Goal: Check status: Check status

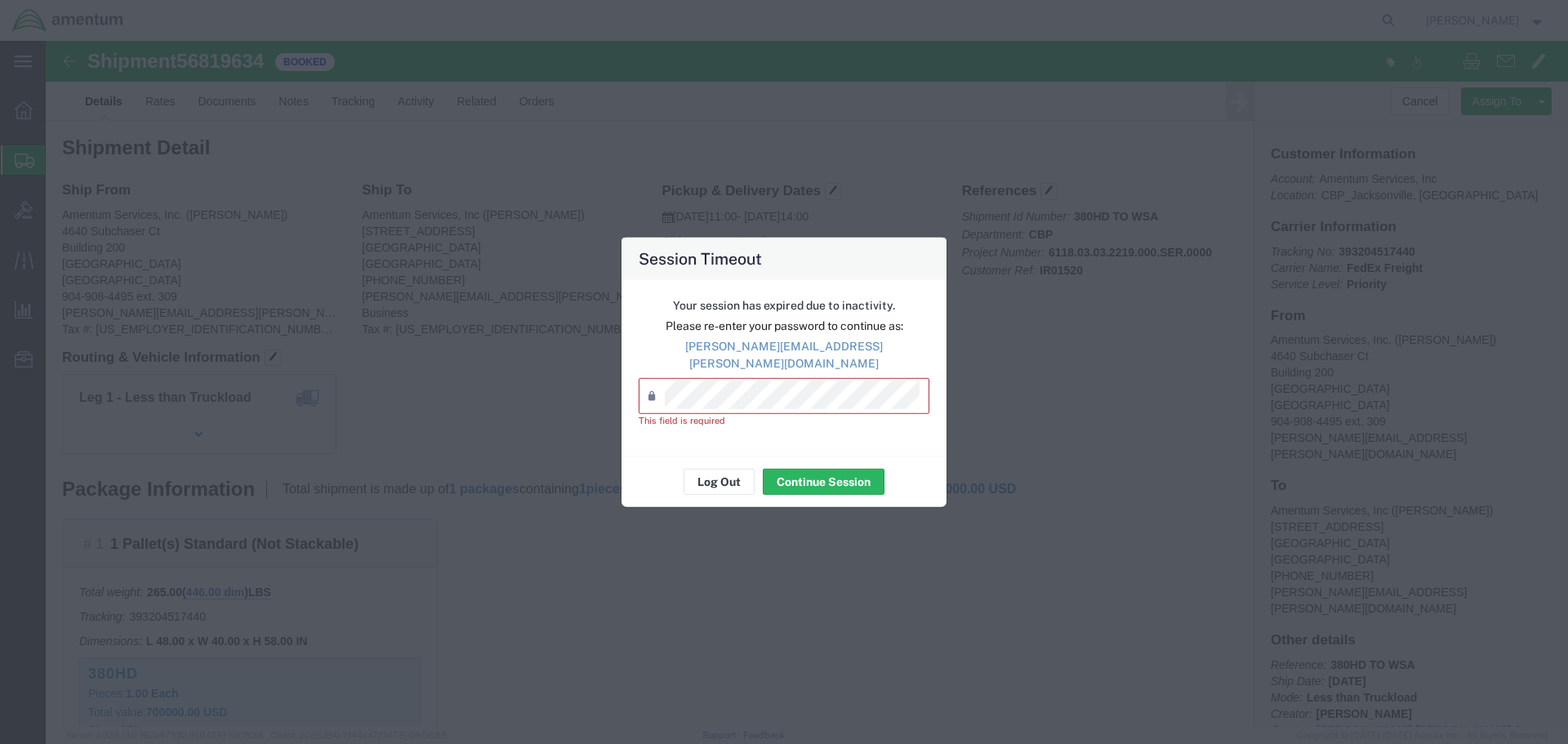
click at [158, 390] on div "Session Timeout Your session has expired due to inactivity. Please re-enter you…" at bounding box center [784, 372] width 1568 height 744
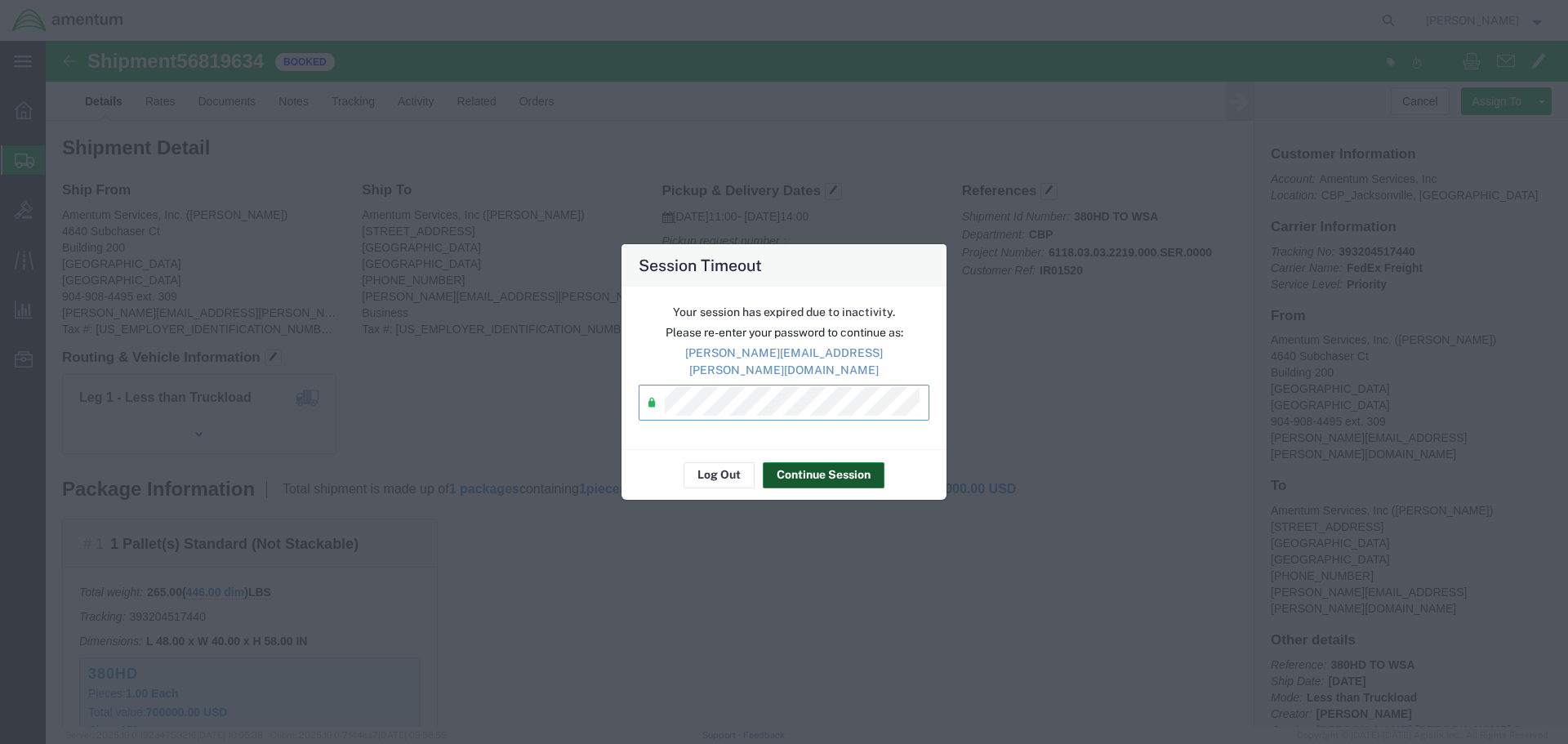
click at [807, 468] on button "Continue Session" at bounding box center [823, 475] width 122 height 26
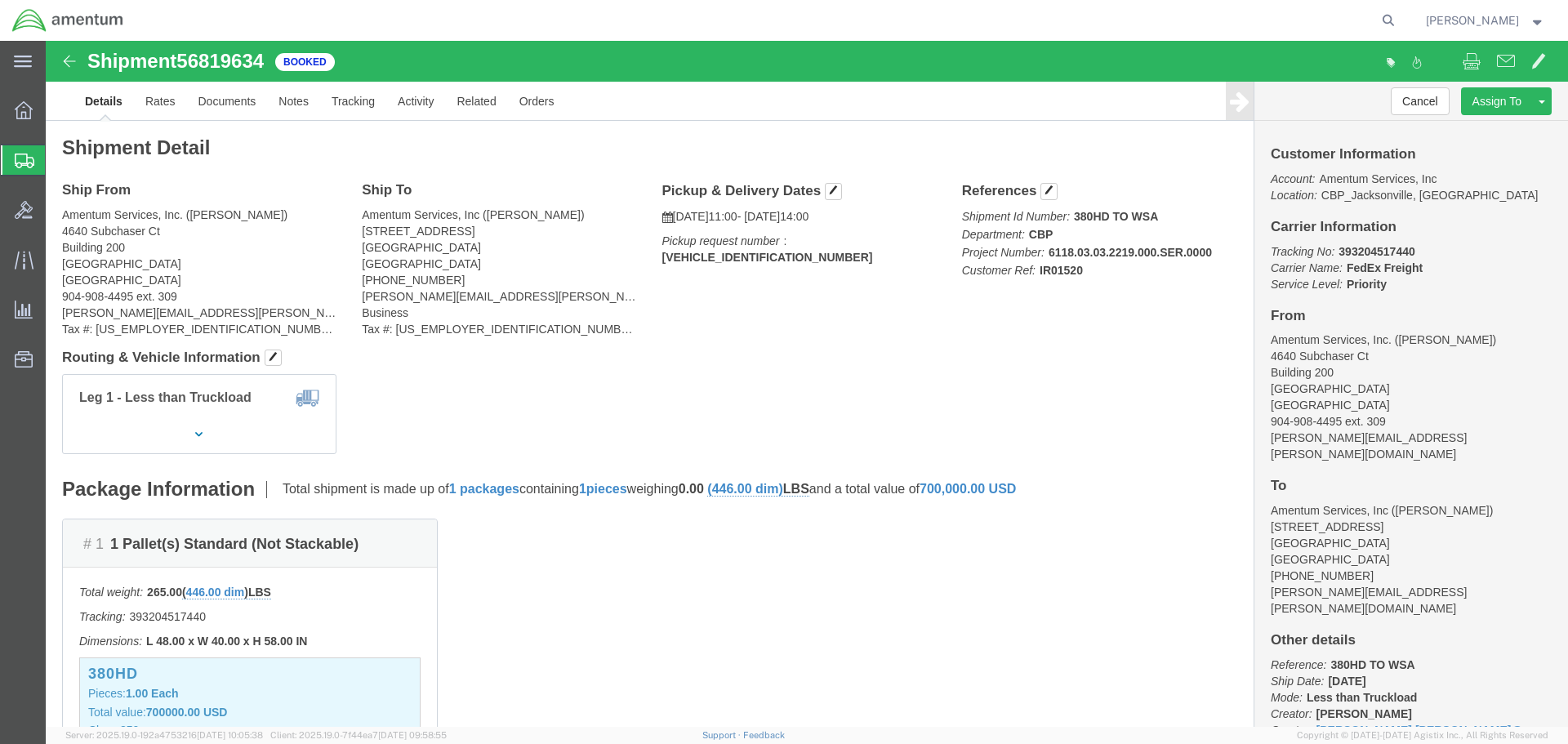
click b "393204517440"
copy b "393204517440"
click at [0, 0] on span "Shipment Manager" at bounding box center [0, 0] width 0 height 0
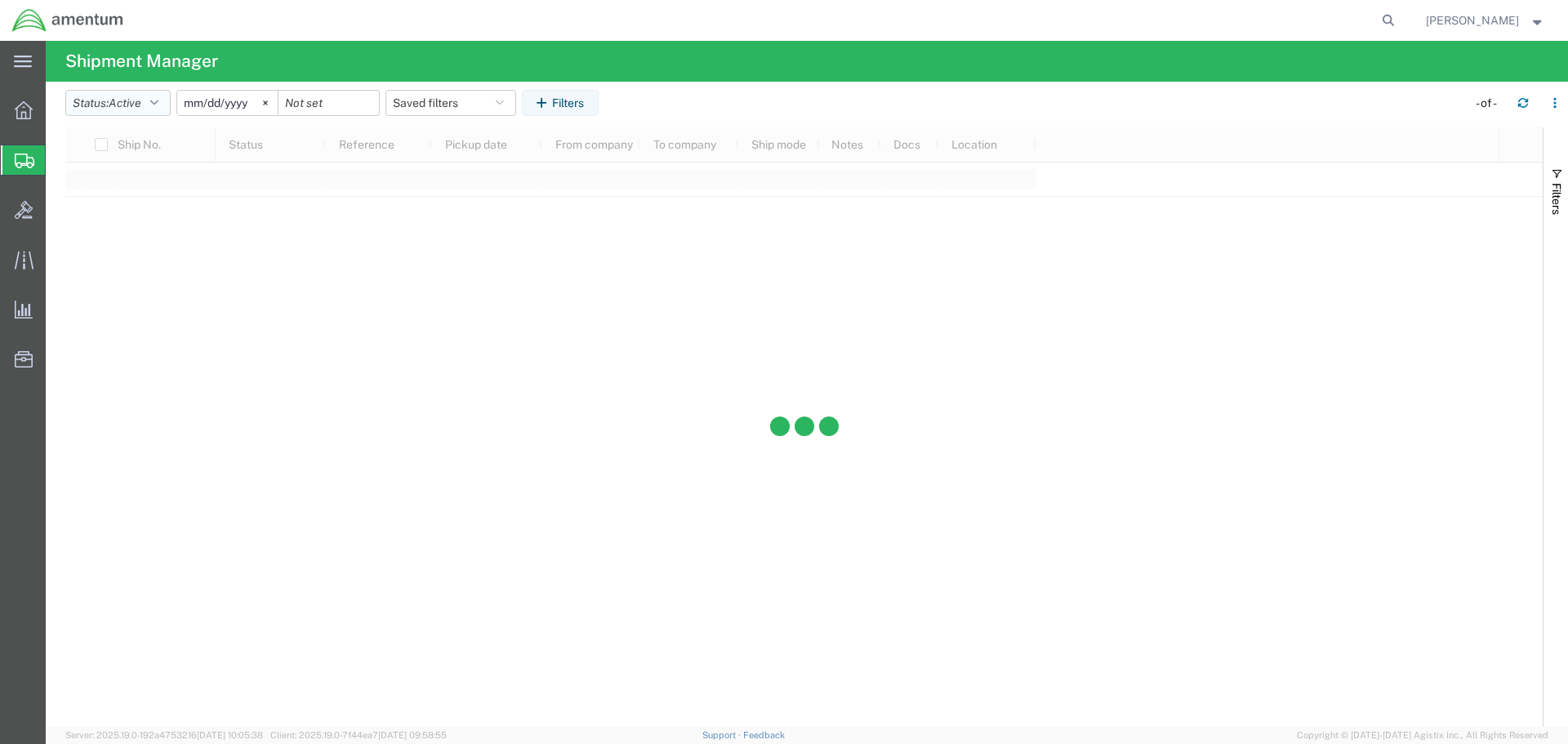
click at [165, 100] on button "Status: Active" at bounding box center [118, 102] width 106 height 26
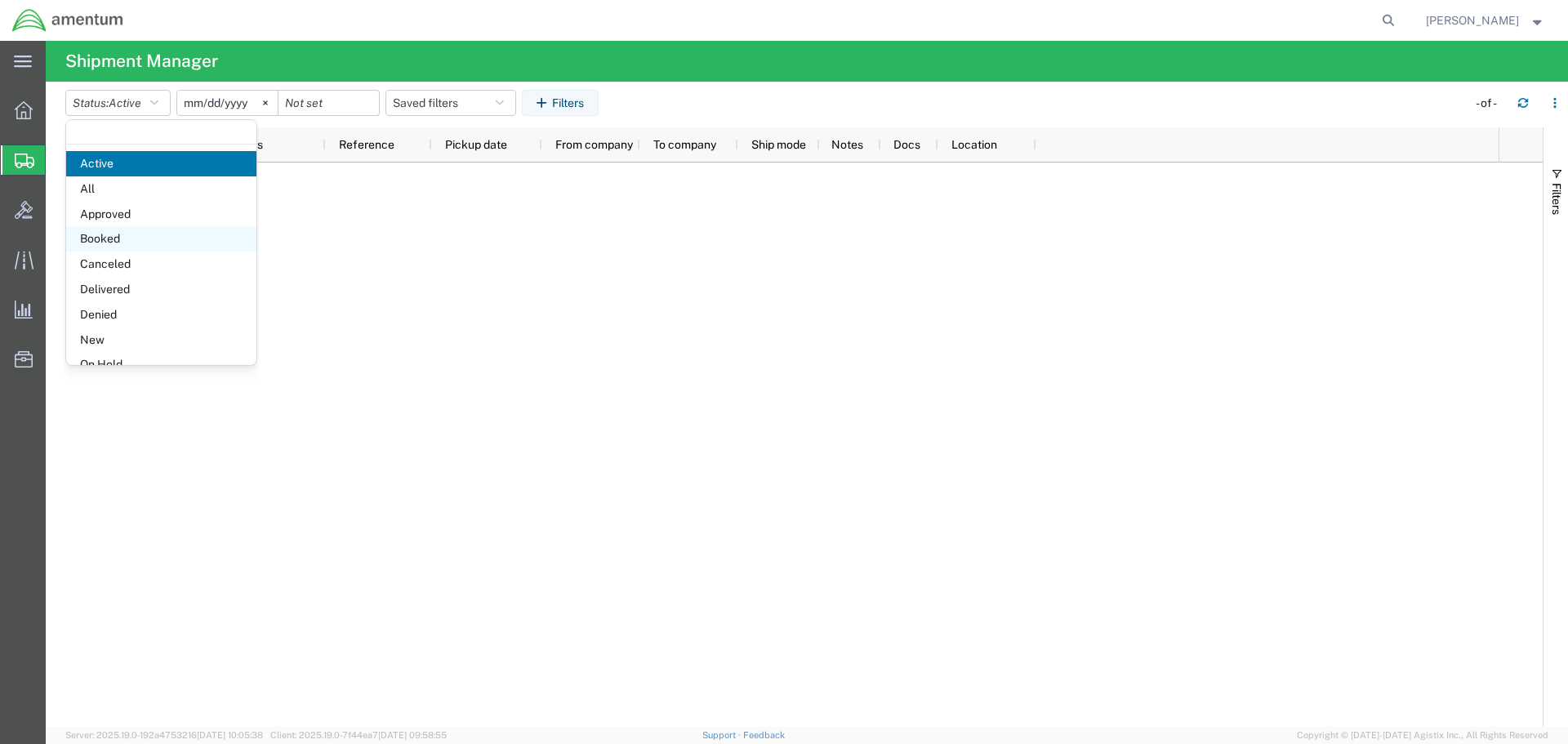
click at [126, 239] on span "Booked" at bounding box center [161, 239] width 191 height 25
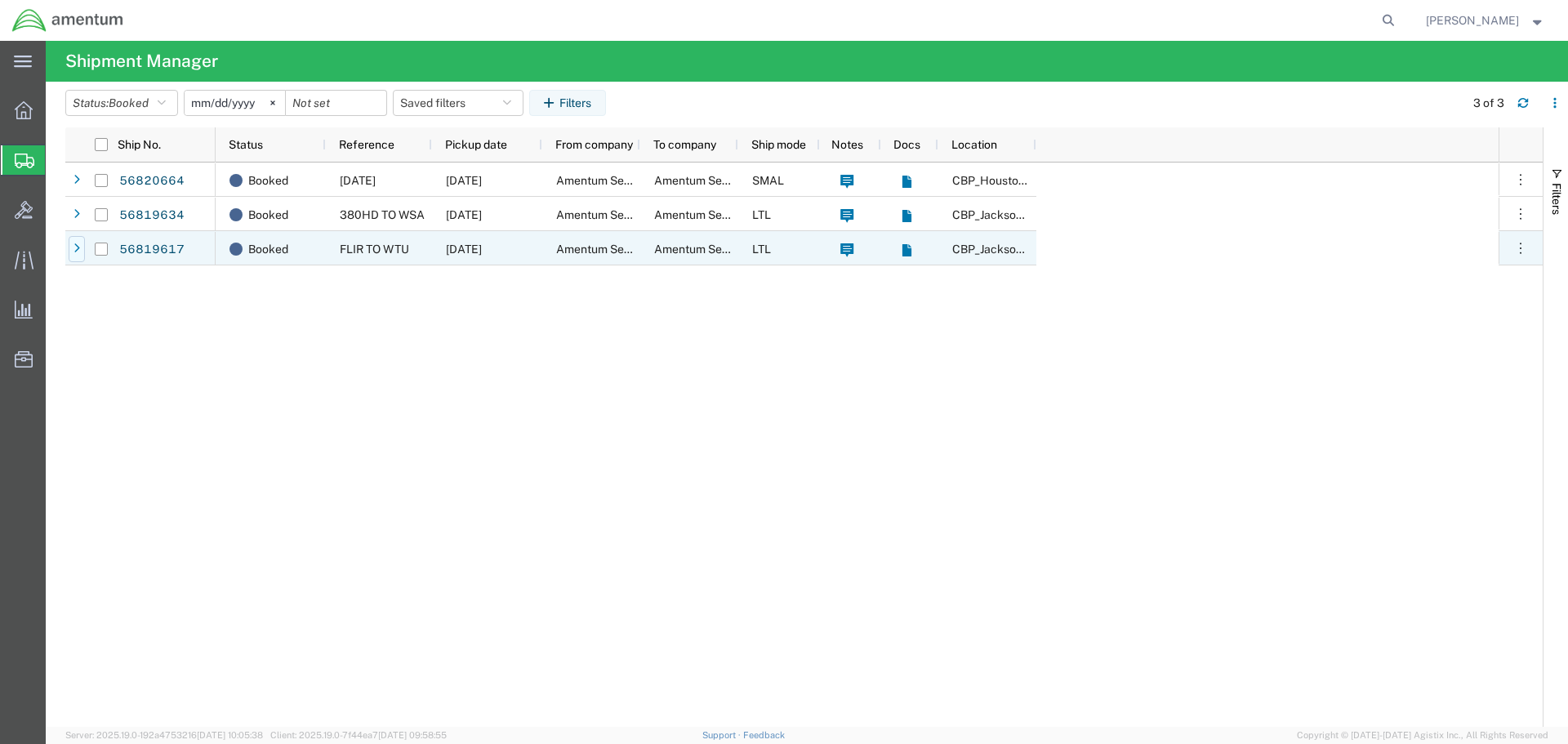
click at [78, 244] on icon at bounding box center [76, 249] width 6 height 12
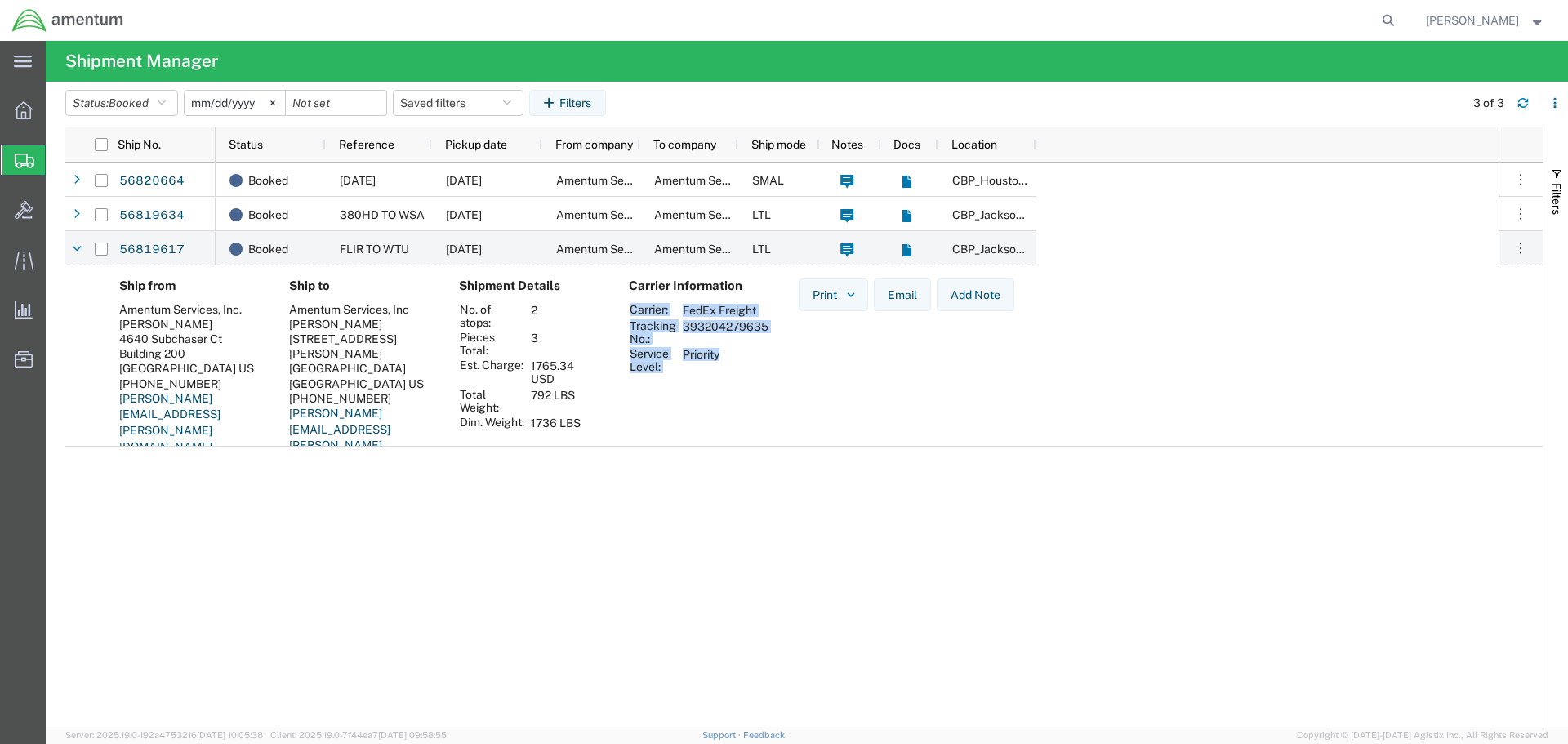
drag, startPoint x: 741, startPoint y: 363, endPoint x: 629, endPoint y: 312, distance: 123.1
click at [629, 312] on tbody "Carrier: FedEx Freight Tracking No.: 393204279635 Service Level: Priority" at bounding box center [702, 338] width 145 height 72
copy tbody "Carrier: FedEx Freight Tracking No.: 393204279635 Service Level: Priority"
